Goal: Use online tool/utility: Utilize a website feature to perform a specific function

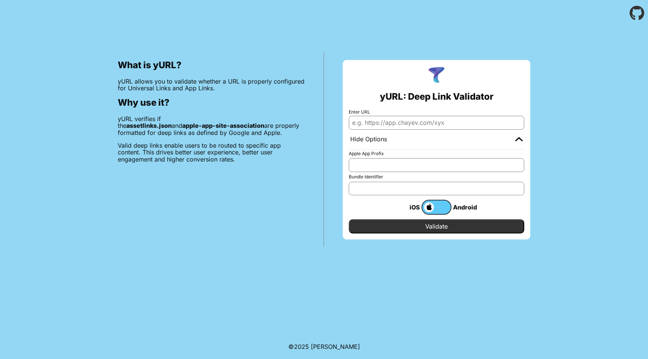
click at [406, 119] on input "Enter URL" at bounding box center [436, 122] width 175 height 13
paste input "[URL][DOMAIN_NAME]"
type input "[URL][DOMAIN_NAME]"
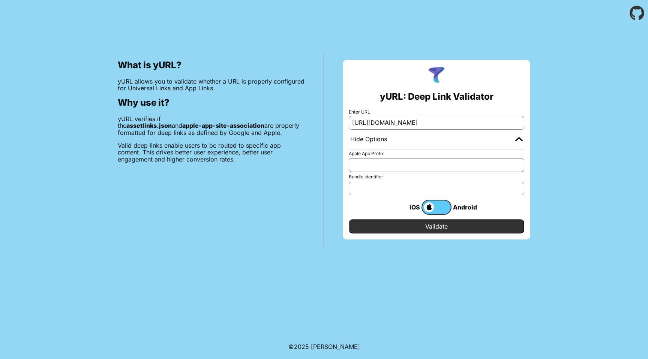
click at [439, 222] on input "Validate" at bounding box center [436, 226] width 175 height 14
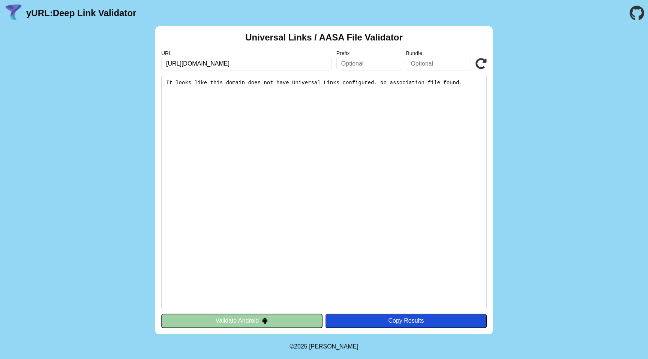
scroll to position [0, 24]
drag, startPoint x: 291, startPoint y: 64, endPoint x: 349, endPoint y: 64, distance: 58.1
click at [349, 64] on div "URL https://acc-particuliers.engie.fr/.well-known/apple-app-site-association Pr…" at bounding box center [323, 60] width 325 height 20
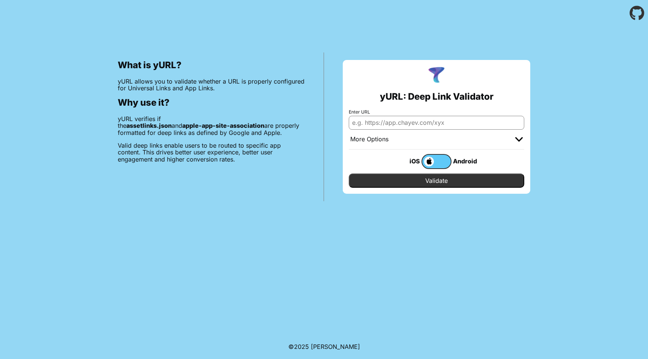
click at [421, 125] on input "Enter URL" at bounding box center [436, 122] width 175 height 13
paste input "[URL][DOMAIN_NAME]"
type input "[URL][DOMAIN_NAME]"
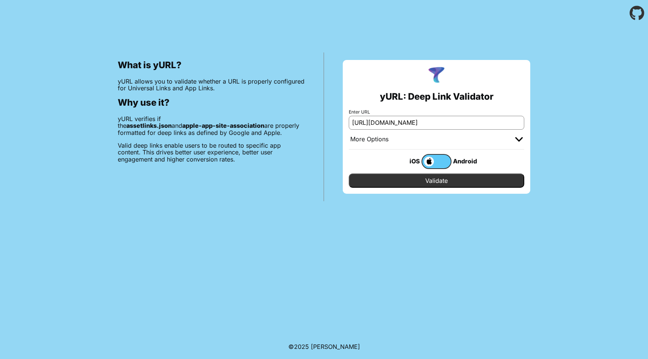
click at [420, 177] on input "Validate" at bounding box center [436, 181] width 175 height 14
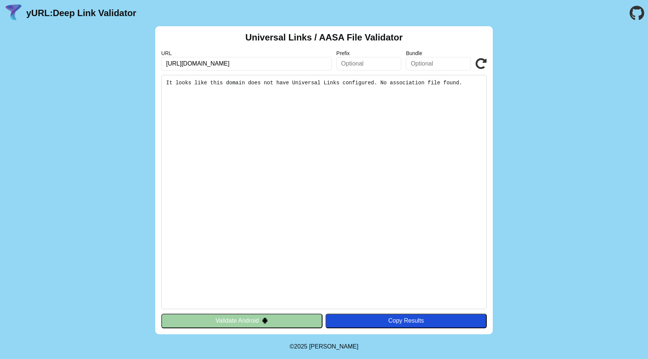
drag, startPoint x: 259, startPoint y: 64, endPoint x: 314, endPoint y: 66, distance: 55.2
click at [314, 66] on input "https://acc-particuliers.engie.fr/.well-known/apple-app-site-association" at bounding box center [246, 63] width 171 height 13
drag, startPoint x: 303, startPoint y: 63, endPoint x: 347, endPoint y: 59, distance: 44.1
click at [347, 59] on div "URL https://acc-particuliers.engie.fr/.well-known/apple-app-site-association Pr…" at bounding box center [323, 60] width 325 height 20
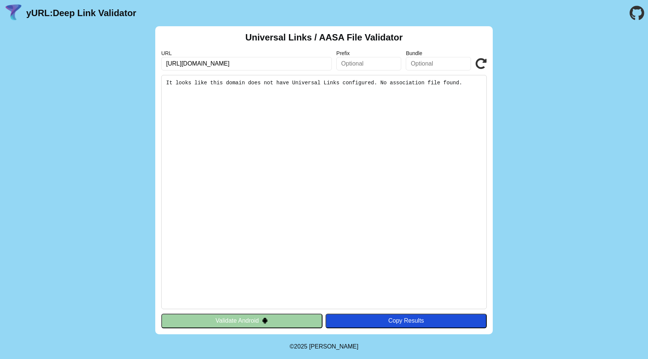
scroll to position [0, 0]
click at [316, 93] on pre "It looks like this domain does not have Universal Links configured. No associat…" at bounding box center [323, 192] width 325 height 234
